Goal: Task Accomplishment & Management: Use online tool/utility

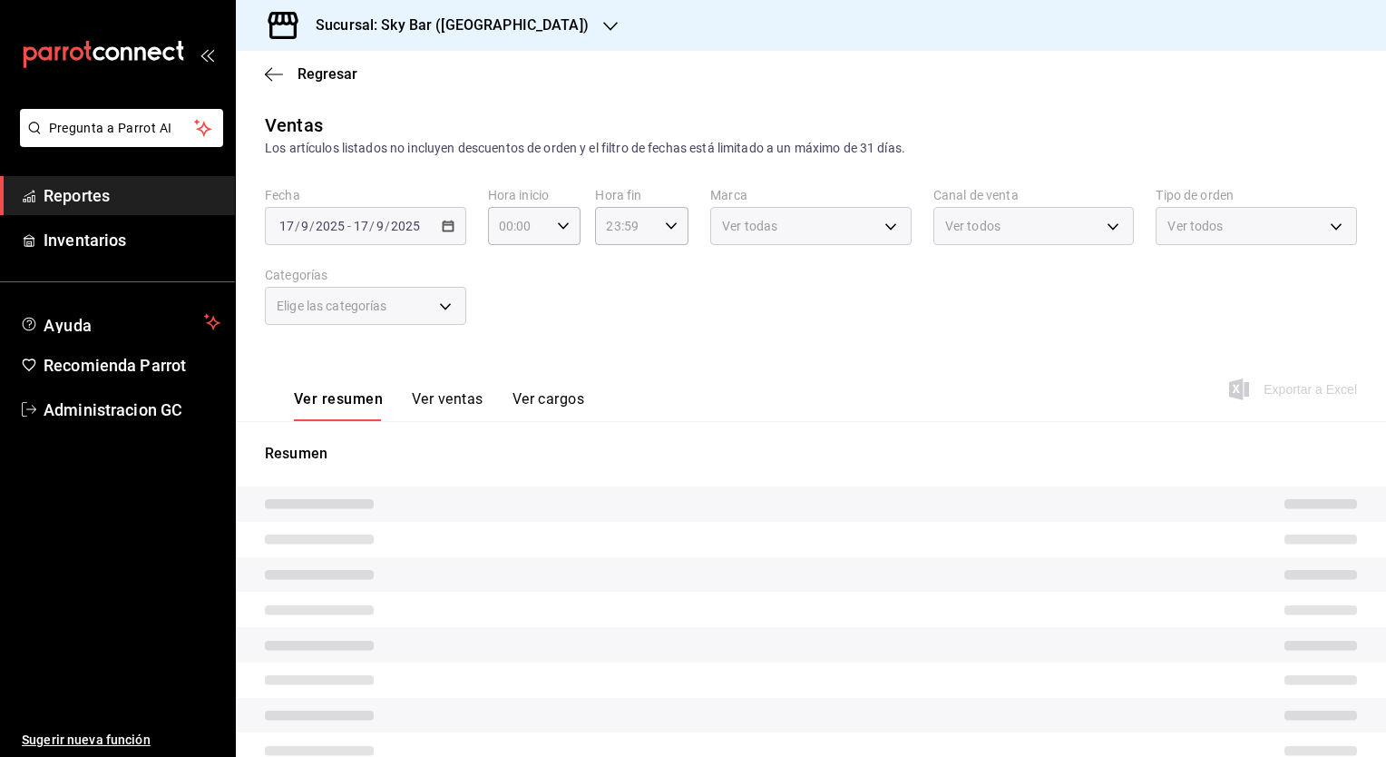
type input "05:00"
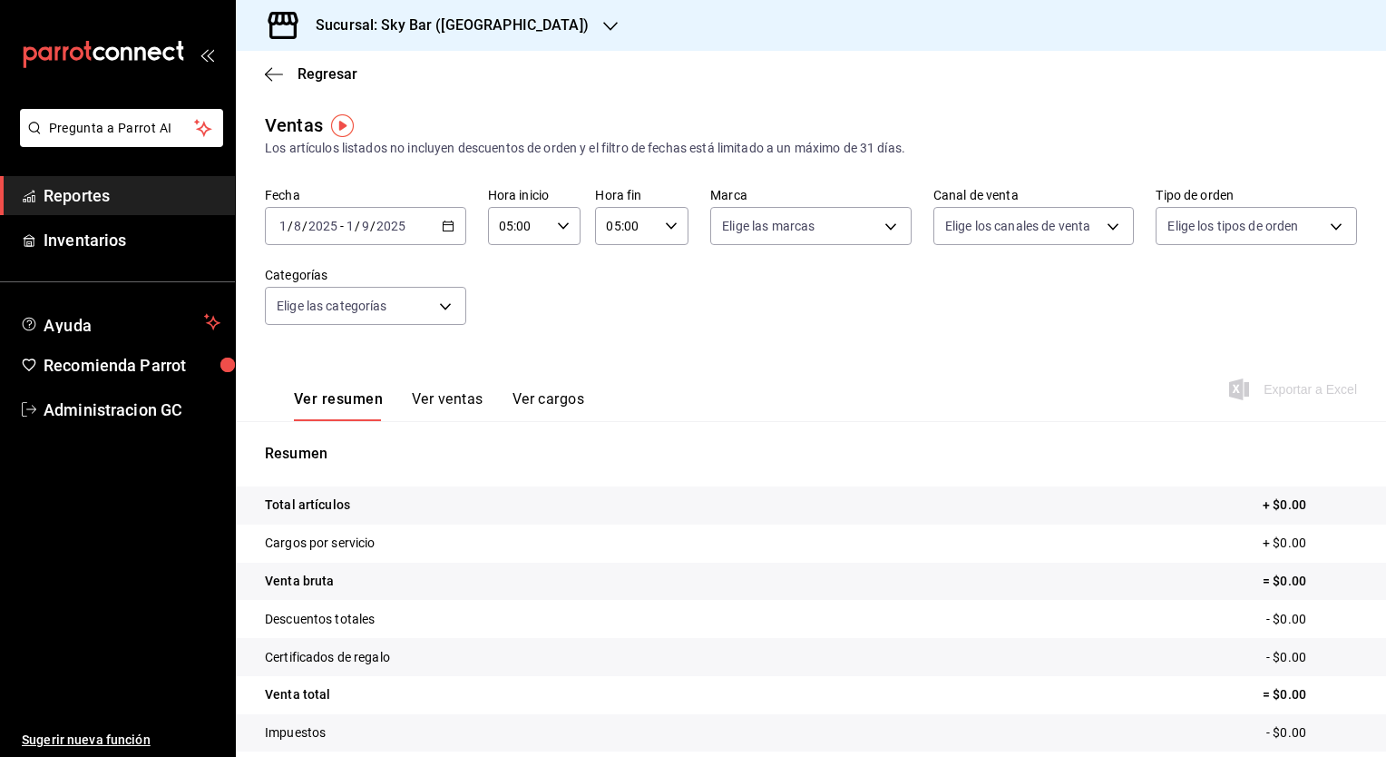
click at [1116, 524] on tr "Cargos por servicio + $0.00" at bounding box center [811, 543] width 1150 height 38
click at [769, 452] on p "Resumen" at bounding box center [811, 454] width 1092 height 22
click at [678, 357] on div "Ver resumen Ver ventas Ver cargos Exportar a Excel" at bounding box center [811, 384] width 1150 height 74
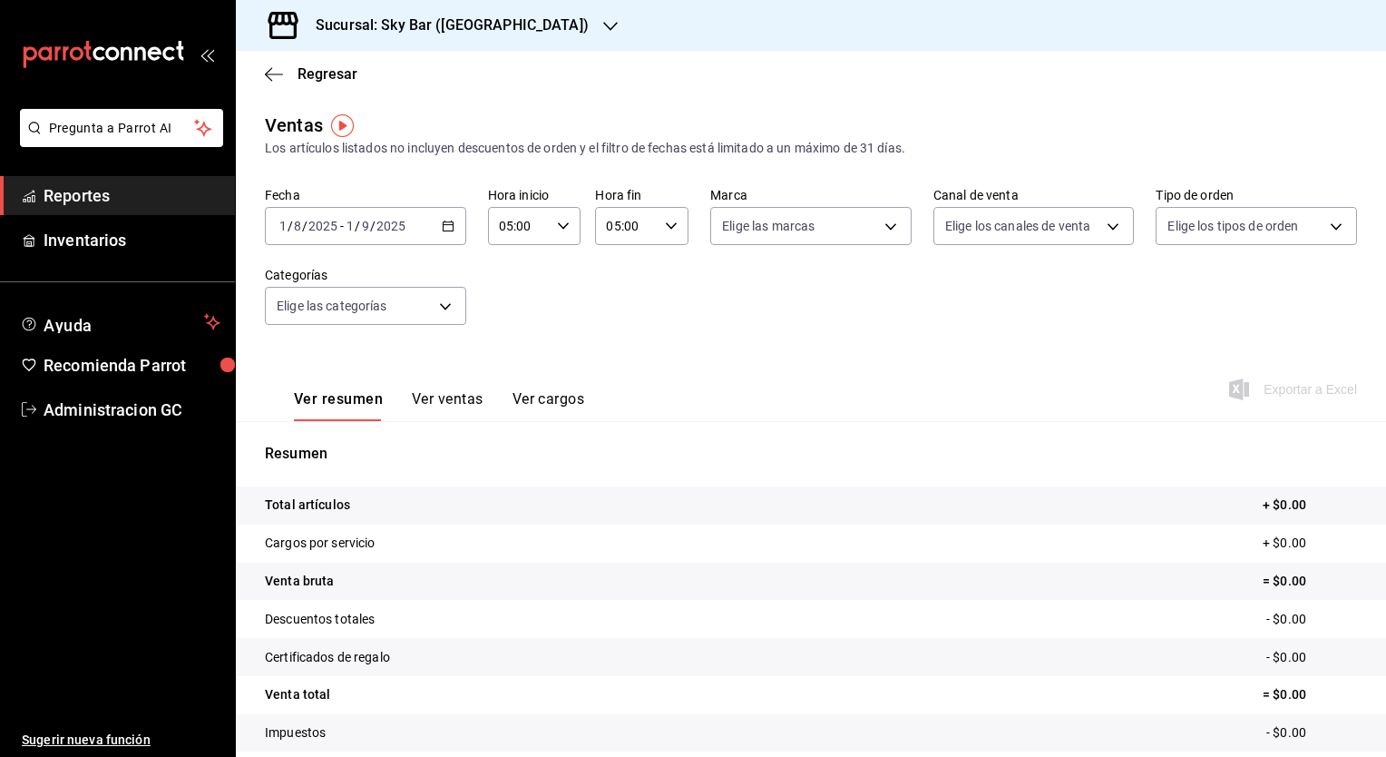
click at [678, 357] on div "Ver resumen Ver ventas Ver cargos Exportar a Excel" at bounding box center [811, 384] width 1150 height 74
click at [1059, 332] on div "Fecha 2025-08-01 1 / 8 / 2025 - 2025-09-01 1 / 9 / 2025 Hora inicio 05:00 Hora …" at bounding box center [811, 267] width 1092 height 160
